Goal: Information Seeking & Learning: Learn about a topic

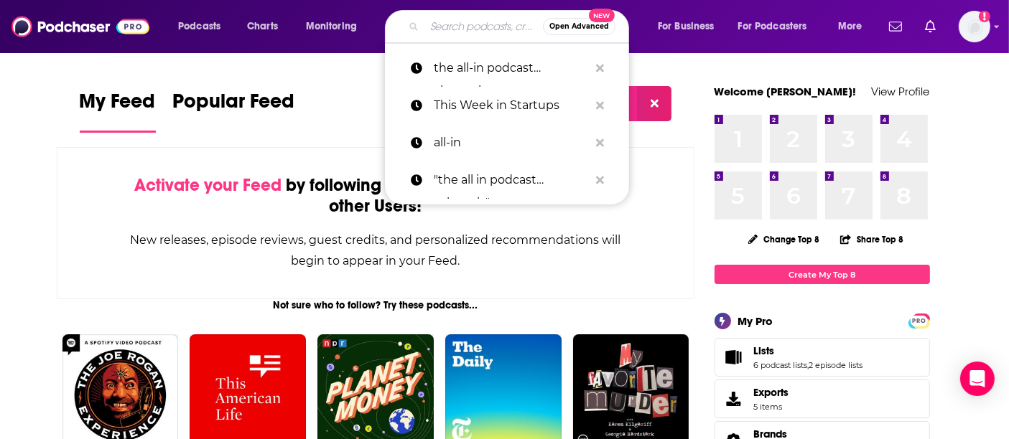
click at [429, 17] on input "Search podcasts, credits, & more..." at bounding box center [483, 26] width 118 height 23
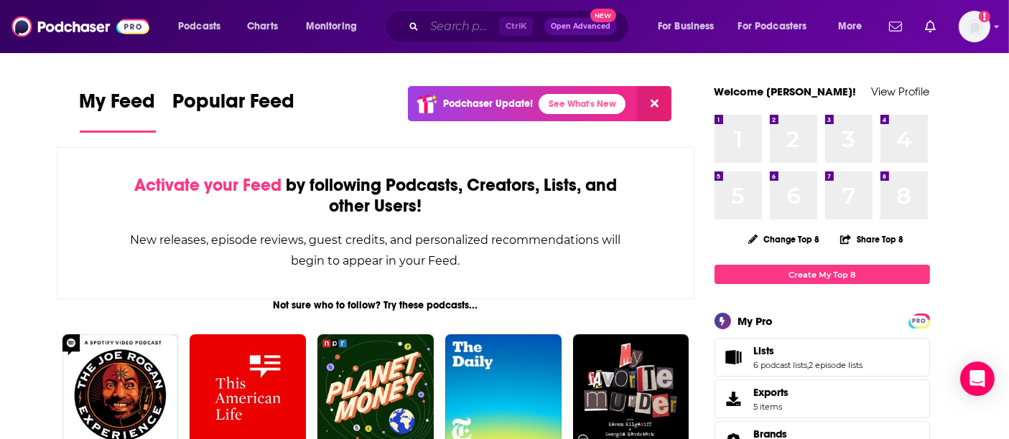
click at [451, 31] on input "Search podcasts, credits, & more..." at bounding box center [461, 26] width 75 height 23
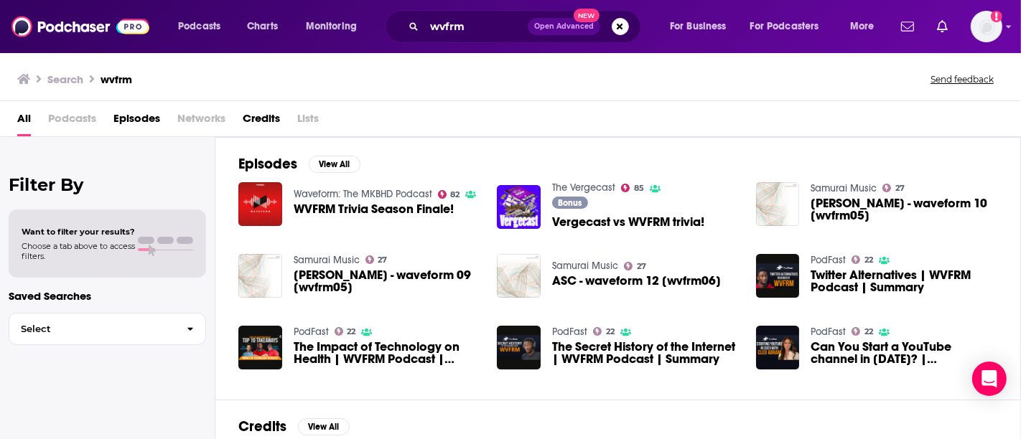
click at [57, 120] on span "Podcasts" at bounding box center [72, 121] width 48 height 29
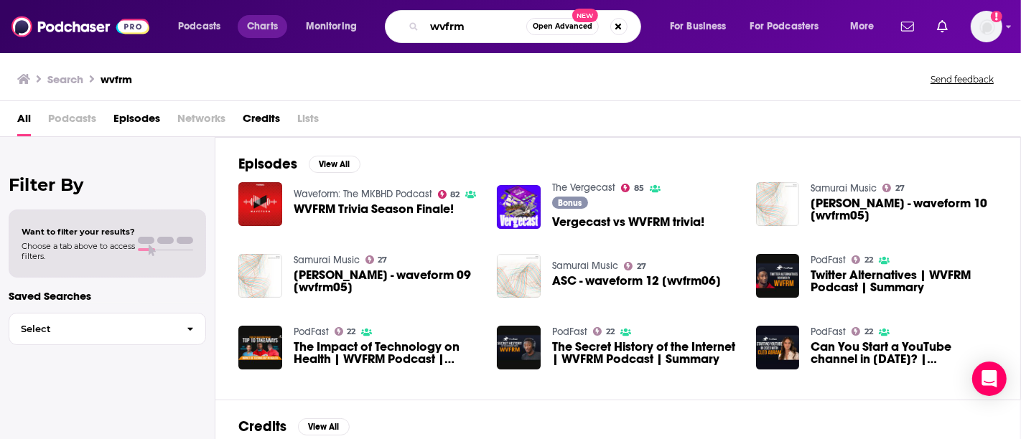
drag, startPoint x: 471, startPoint y: 27, endPoint x: 258, endPoint y: 32, distance: 213.3
click at [258, 32] on div "Podcasts Charts Monitoring wvfrm Open Advanced New For Business For Podcasters …" at bounding box center [528, 26] width 720 height 33
type input "mkbhd"
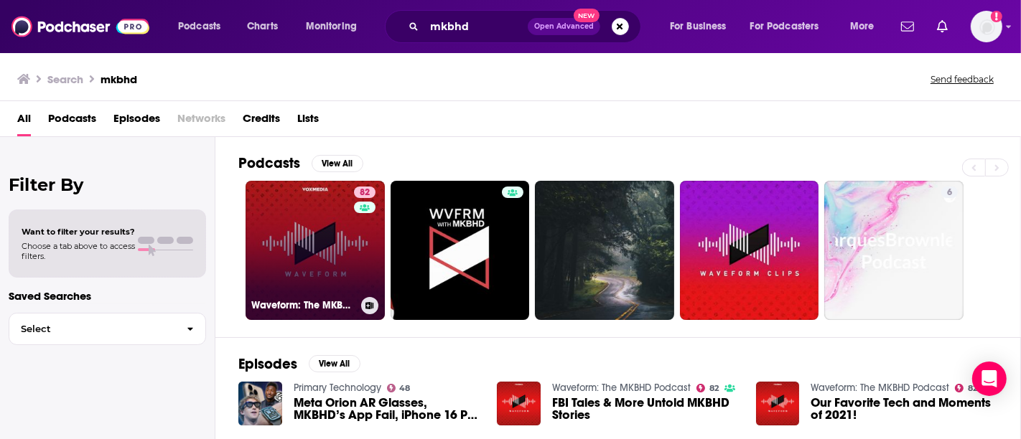
click at [310, 253] on link "82 Waveform: The MKBHD Podcast" at bounding box center [315, 250] width 139 height 139
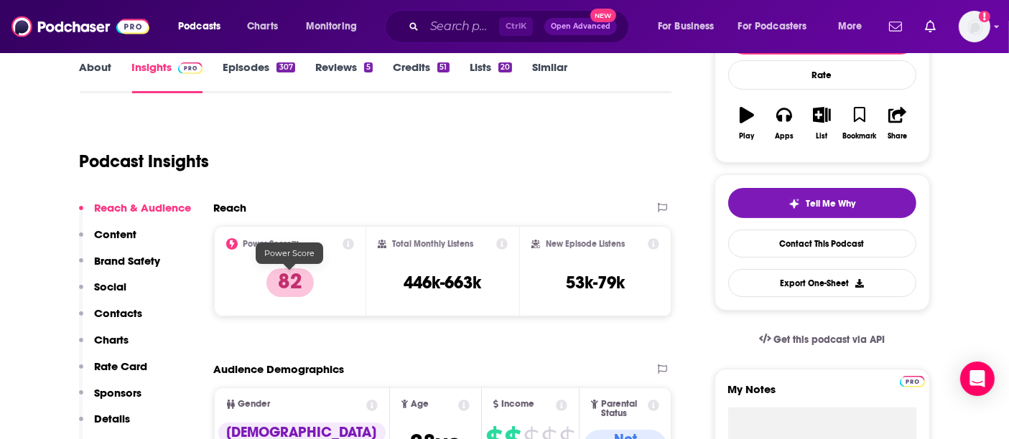
scroll to position [239, 0]
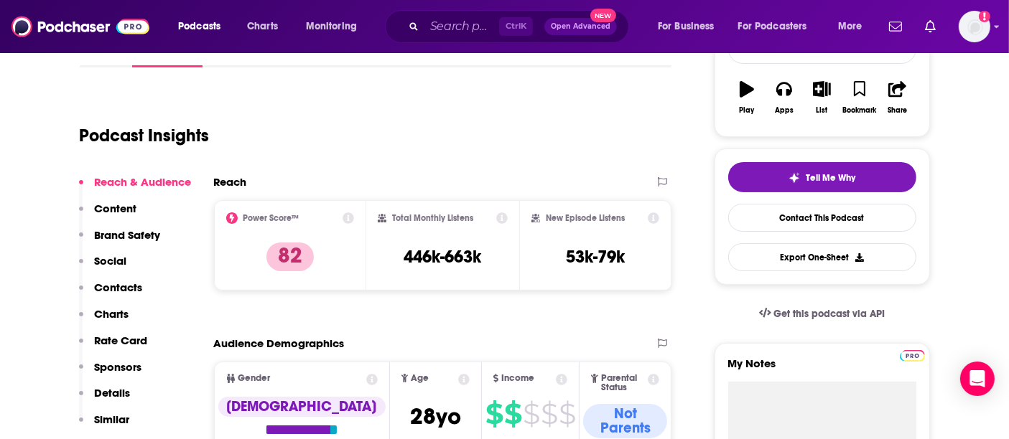
click at [345, 219] on icon at bounding box center [347, 218] width 11 height 11
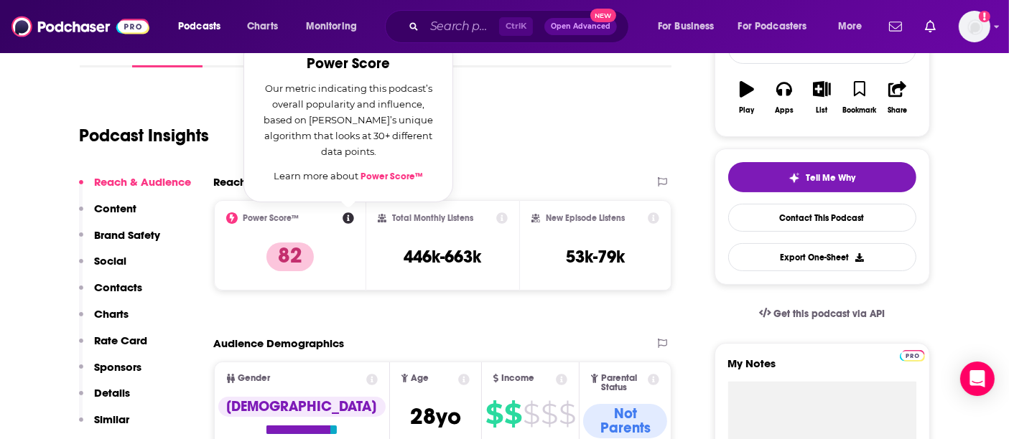
click at [377, 181] on link "Power Score™" at bounding box center [391, 176] width 62 height 11
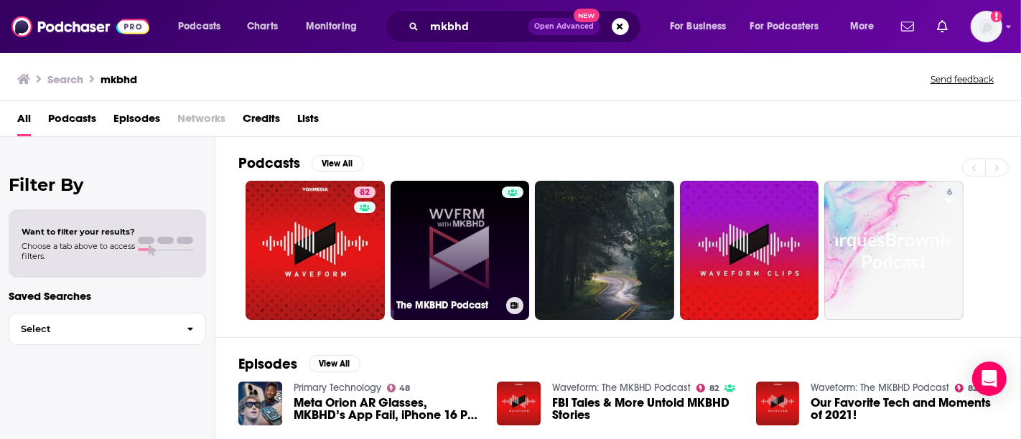
click at [512, 271] on div at bounding box center [513, 242] width 22 height 111
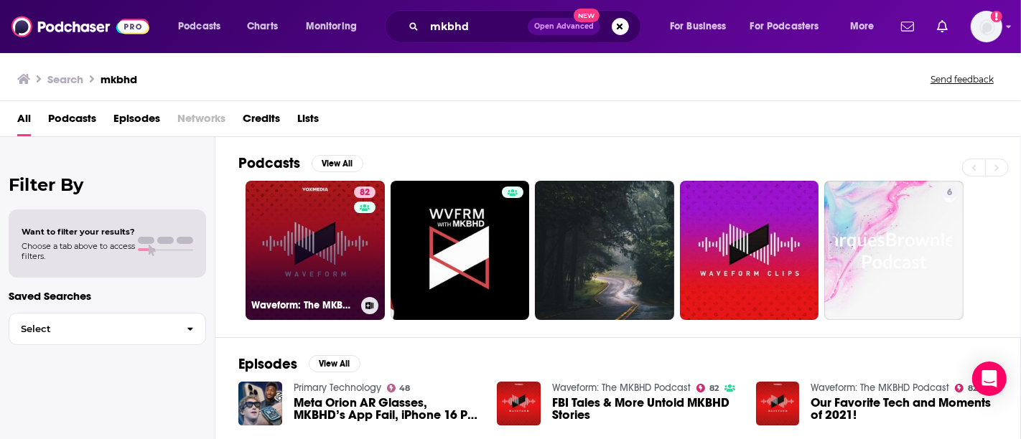
click at [318, 258] on link "82 Waveform: The MKBHD Podcast" at bounding box center [315, 250] width 139 height 139
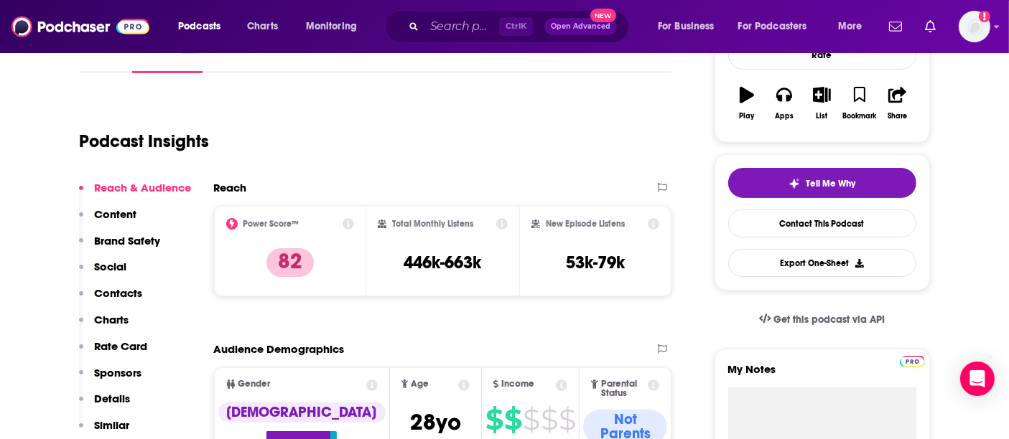
scroll to position [239, 0]
